Goal: Find specific page/section: Locate a particular part of the current website

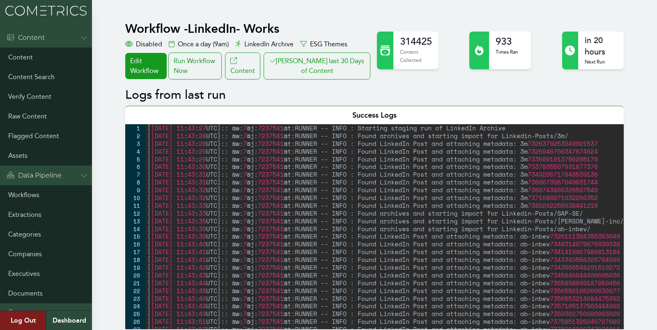
scroll to position [796, 0]
